Goal: Task Accomplishment & Management: Manage account settings

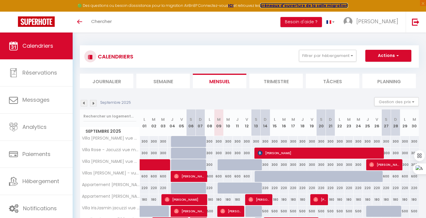
click at [291, 6] on strong "créneaux d'ouverture de la salle migration" at bounding box center [304, 5] width 88 height 5
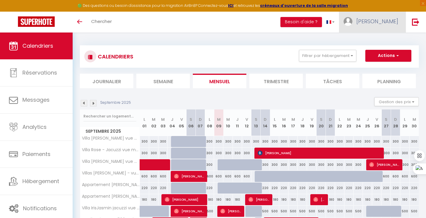
click at [398, 25] on link "[PERSON_NAME]" at bounding box center [372, 22] width 67 height 21
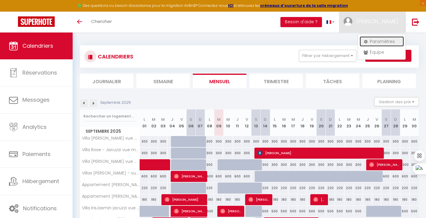
click at [387, 39] on link "Paramètres" at bounding box center [382, 41] width 44 height 10
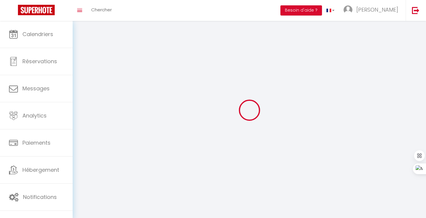
type input "[PERSON_NAME]"
type input "Deleuil"
type input "0632090149"
type input "7 rue beau site"
type input "33680"
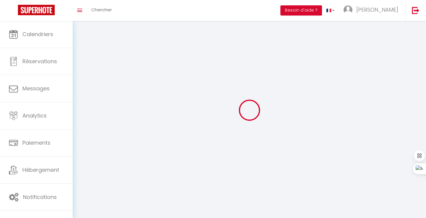
type input "Lacanau"
type input "6vDi0rhme2P5VDwWF6HyoDO0r"
type input "pyYQybY2hfsW8ZtOB63ddK1Hv"
type input "6vDi0rhme2P5VDwWF6HyoDO0r"
type input "pyYQybY2hfsW8ZtOB63ddK1Hv"
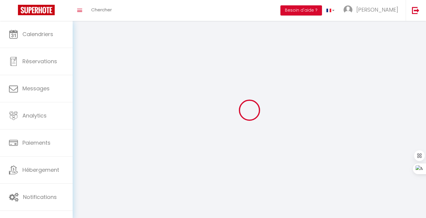
type input "https://app.superhote.com/#/get-available-rentals/pyYQybY2hfsW8ZtOB63ddK1Hv"
select select "28"
select select "fr"
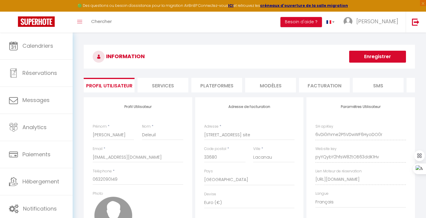
click at [202, 83] on li "Plateformes" at bounding box center [216, 85] width 51 height 15
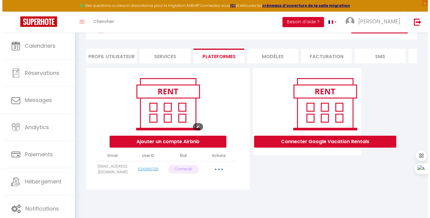
scroll to position [33, 0]
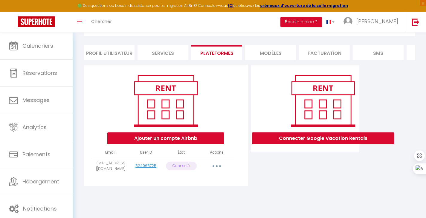
click at [218, 170] on button "button" at bounding box center [216, 167] width 17 height 10
click at [204, 207] on link "Reconnecter le compte" at bounding box center [190, 201] width 66 height 10
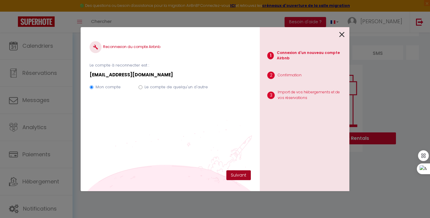
click at [237, 175] on button "Suivant" at bounding box center [239, 176] width 25 height 10
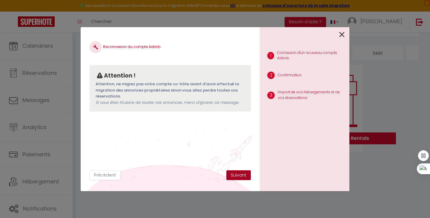
click at [244, 175] on button "Suivant" at bounding box center [239, 176] width 25 height 10
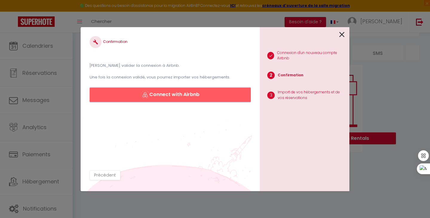
click at [174, 97] on button "Connect with Airbnb" at bounding box center [170, 95] width 161 height 14
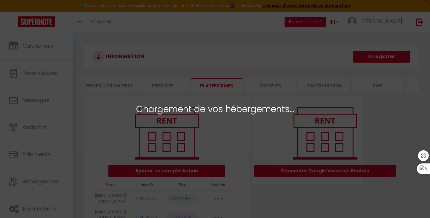
select select "38390"
select select "38796"
select select "47988"
select select "38822"
select select "38830"
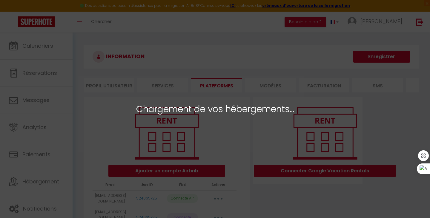
select select "47847"
select select "40858"
select select "38857"
select select "48946"
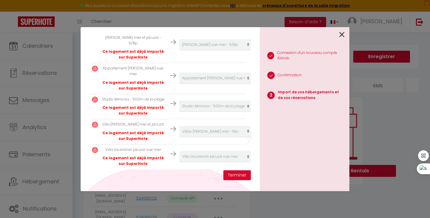
scroll to position [264, 0]
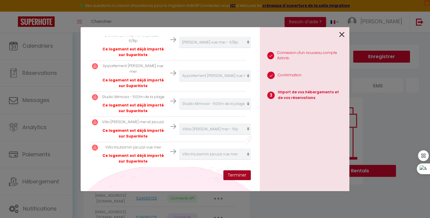
click at [232, 174] on button "Terminer" at bounding box center [237, 176] width 27 height 10
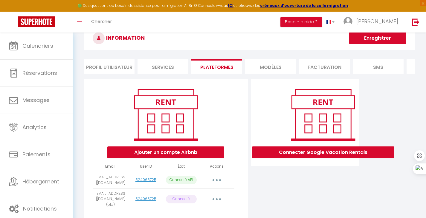
scroll to position [42, 0]
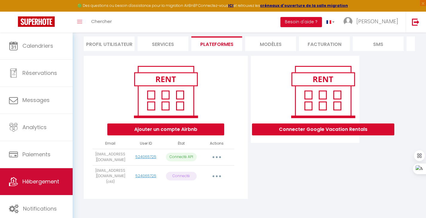
click at [51, 185] on span "Hébergement" at bounding box center [40, 181] width 37 height 7
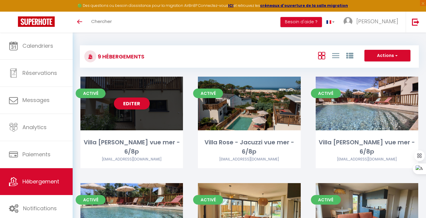
click at [137, 123] on div "Editer" at bounding box center [131, 104] width 103 height 54
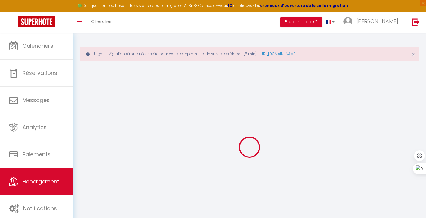
select select "+ 16 %"
select select "+ 17 %"
select select "+ 2 %"
select select
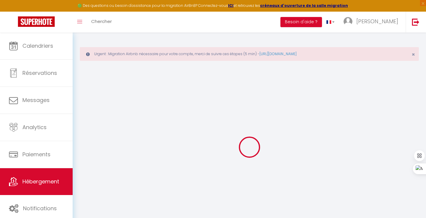
checkbox input "false"
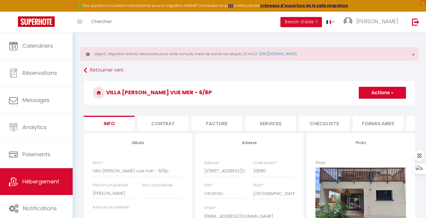
select select
checkbox input "false"
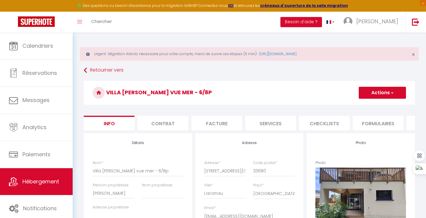
checkbox input "false"
select select "270"
select select "well_reviewed_guests"
select select "EUR"
select select
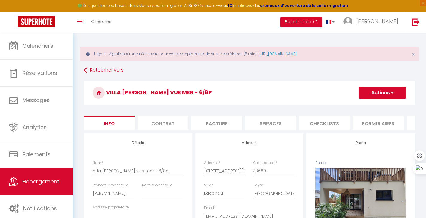
select select "5168-1109887104657412198"
click at [329, 123] on li "Plateformes" at bounding box center [333, 123] width 51 height 15
select select
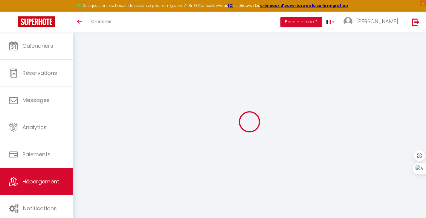
select select "5168-1105693103920248095"
select select "+ 16 %"
select select "+ 17 %"
select select "+ 2 %"
select select
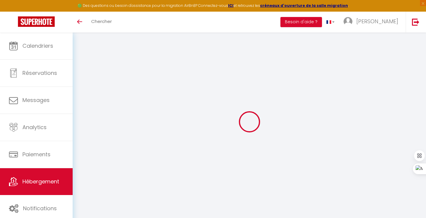
select select
checkbox input "false"
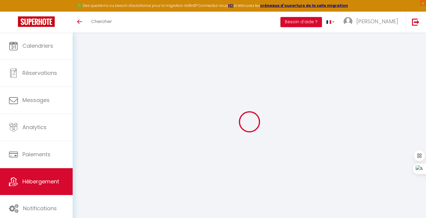
select select "365"
select select "well_reviewed_guests"
select select "EUR"
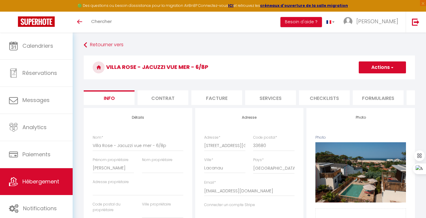
scroll to position [0, 207]
click at [276, 100] on li "Paramètres" at bounding box center [278, 98] width 51 height 15
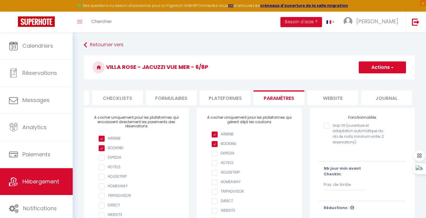
click at [236, 97] on li "Plateformes" at bounding box center [225, 98] width 51 height 15
select select
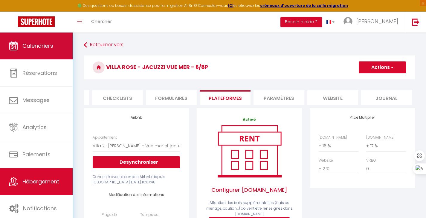
click at [33, 39] on link "Calendriers" at bounding box center [36, 46] width 73 height 27
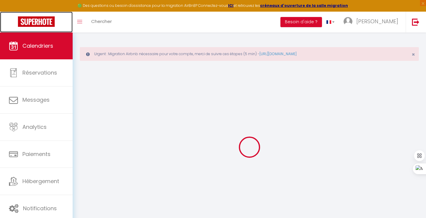
click at [42, 21] on img at bounding box center [36, 21] width 37 height 10
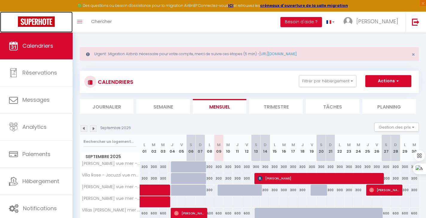
click at [51, 20] on img at bounding box center [36, 21] width 37 height 10
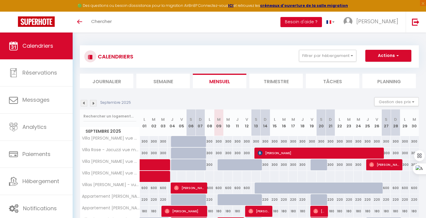
click at [322, 24] on button "Besoin d'aide ?" at bounding box center [301, 22] width 42 height 10
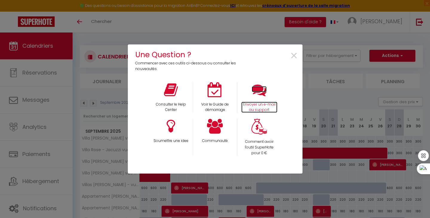
click at [262, 93] on icon at bounding box center [259, 89] width 15 height 15
